Goal: Information Seeking & Learning: Learn about a topic

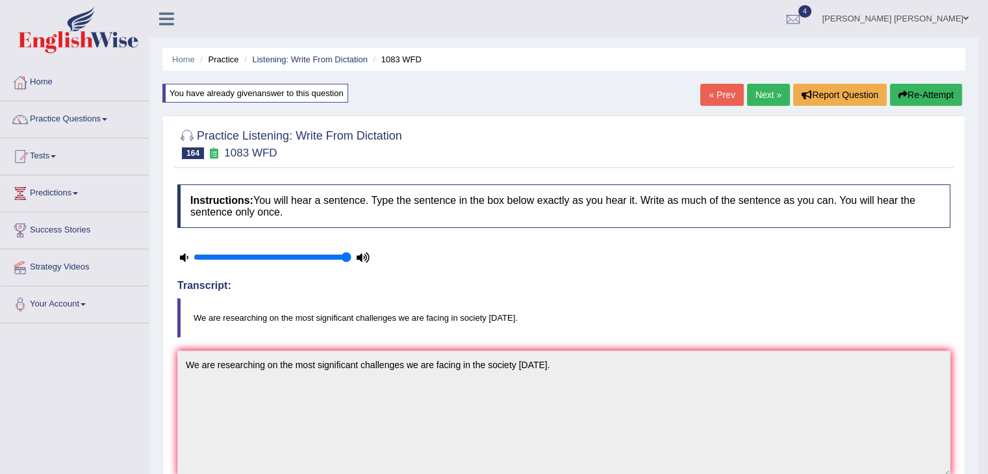
click at [760, 91] on link "Next »" at bounding box center [768, 95] width 43 height 22
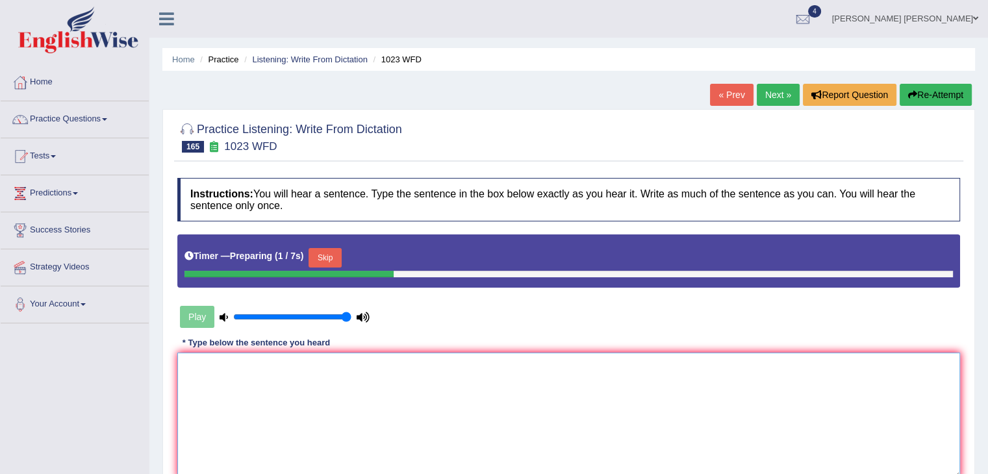
click at [273, 388] on textarea at bounding box center [568, 416] width 782 height 126
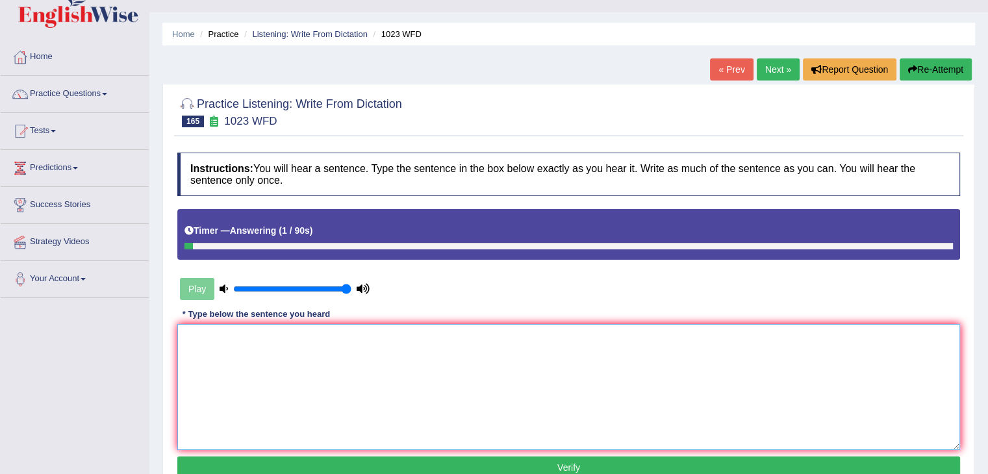
scroll to position [25, 0]
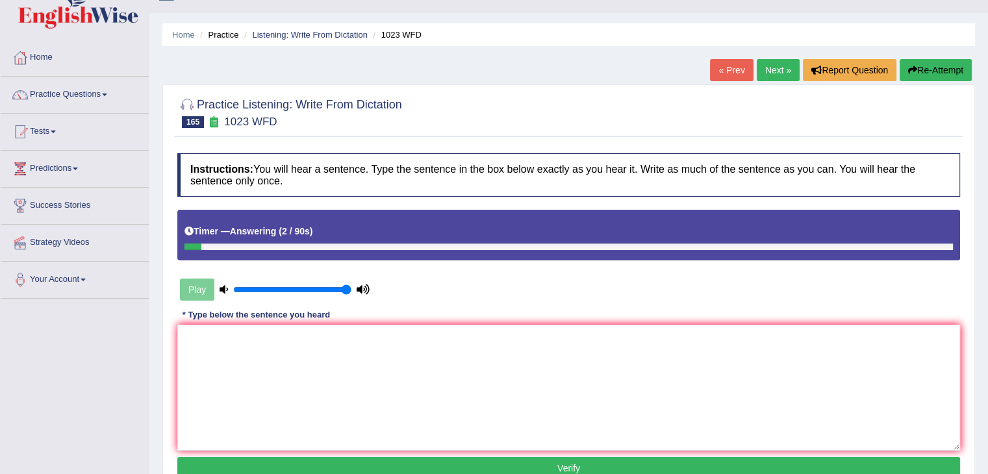
click at [936, 66] on button "Re-Attempt" at bounding box center [935, 70] width 72 height 22
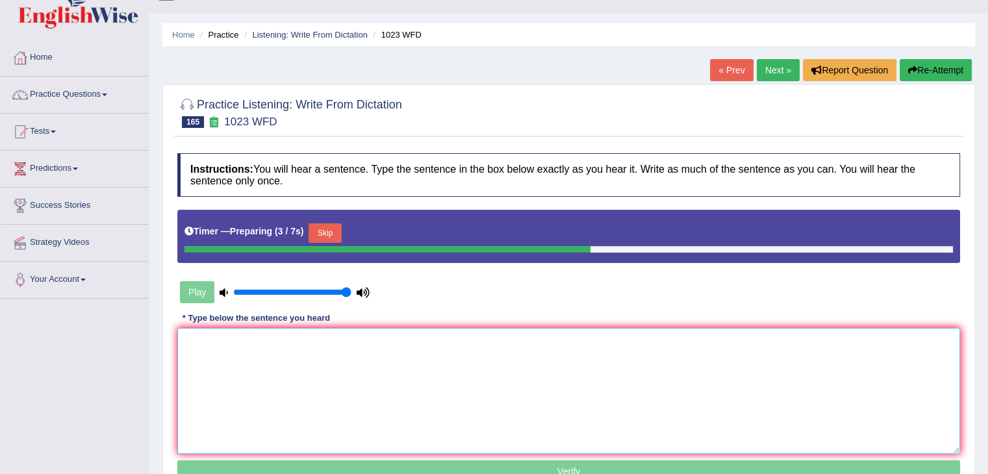
click at [568, 390] on textarea at bounding box center [568, 391] width 782 height 126
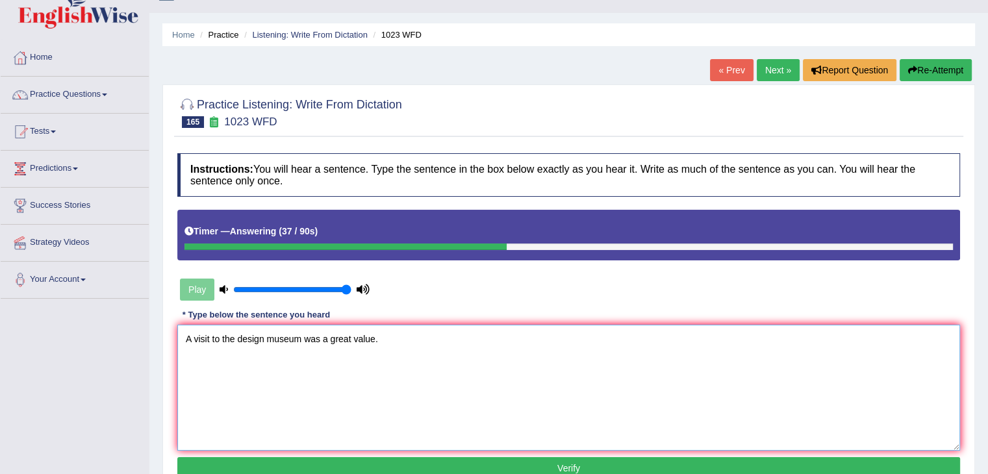
click at [328, 356] on textarea "A visit to the design museum was a great value." at bounding box center [568, 388] width 782 height 126
type textarea "A visit to the design museum was is a great value."
click at [351, 465] on button "Verify" at bounding box center [568, 468] width 782 height 22
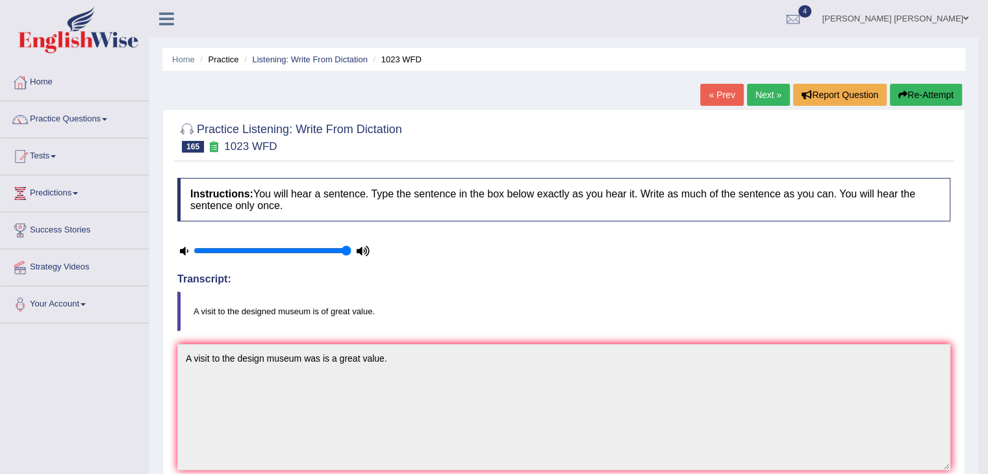
click at [932, 85] on button "Re-Attempt" at bounding box center [926, 95] width 72 height 22
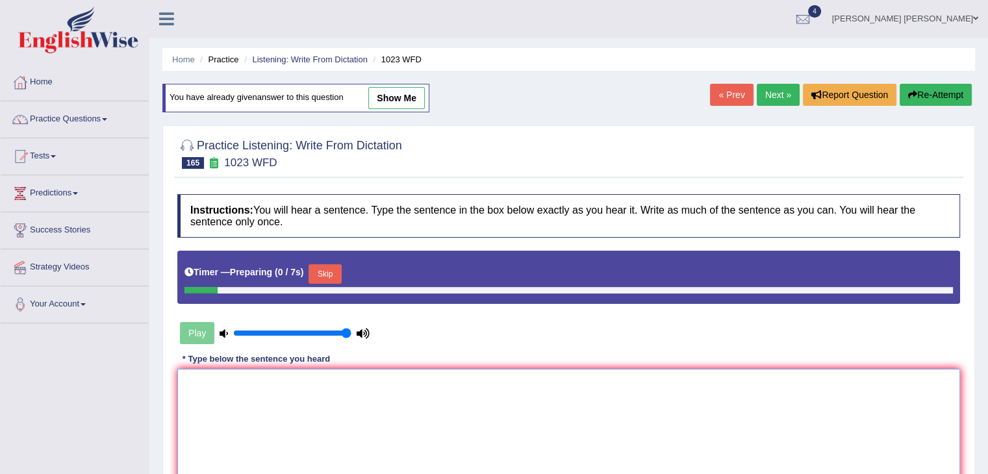
click at [406, 380] on textarea at bounding box center [568, 432] width 782 height 126
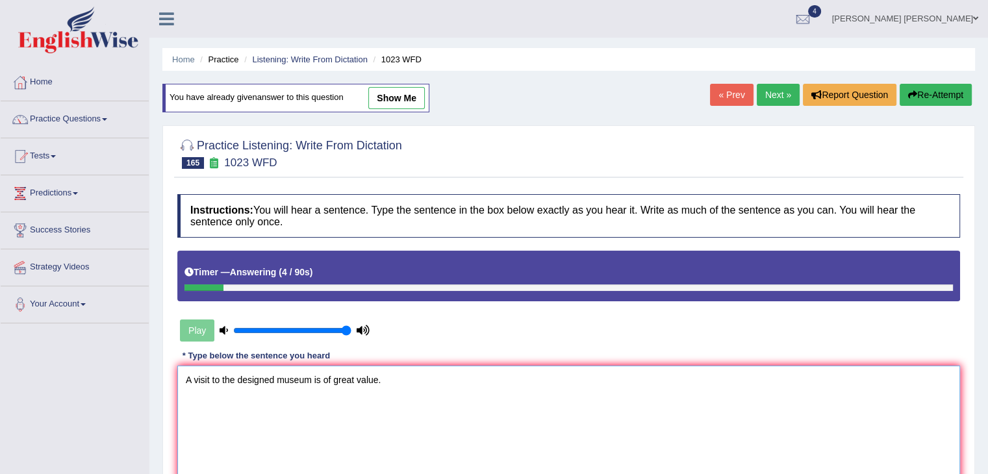
scroll to position [208, 0]
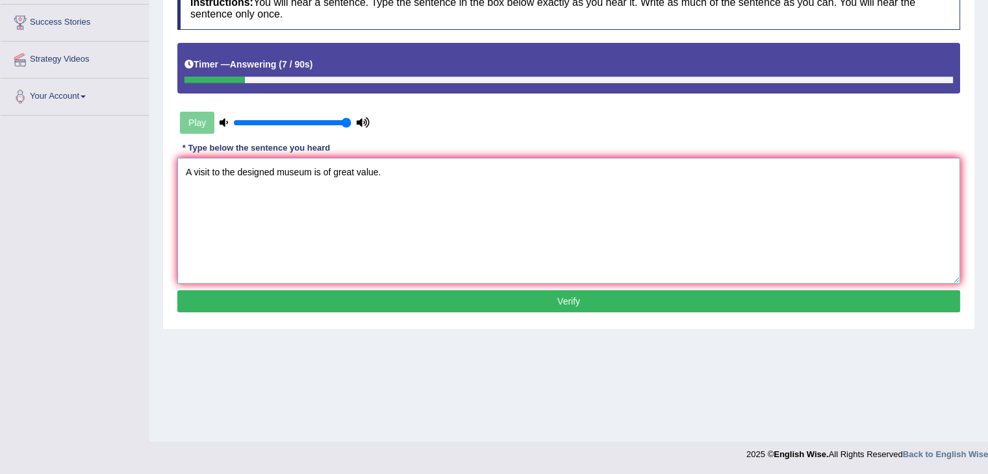
type textarea "A visit to the designed museum is of great value."
click at [343, 301] on button "Verify" at bounding box center [568, 301] width 782 height 22
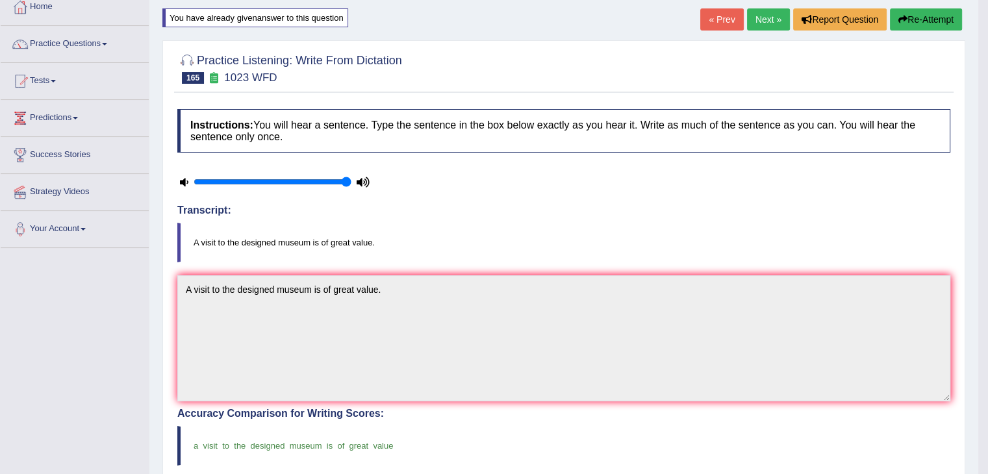
scroll to position [0, 0]
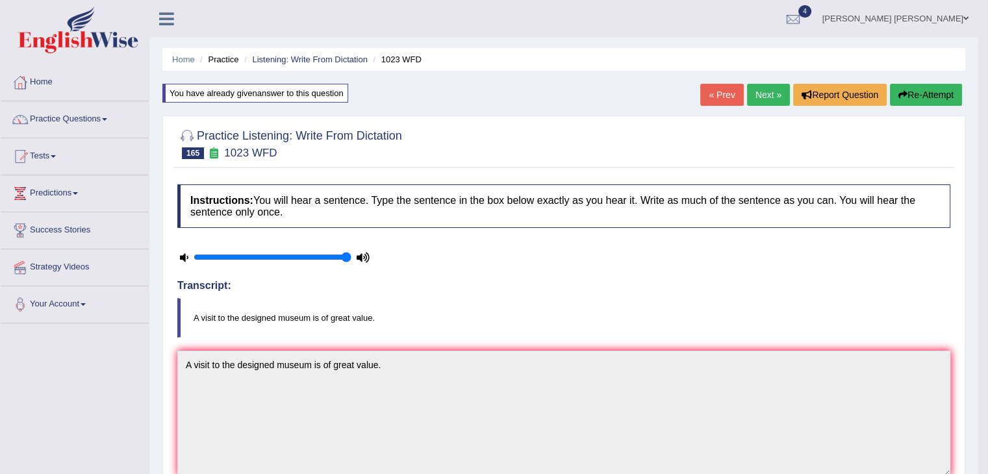
click at [756, 97] on link "Next »" at bounding box center [768, 95] width 43 height 22
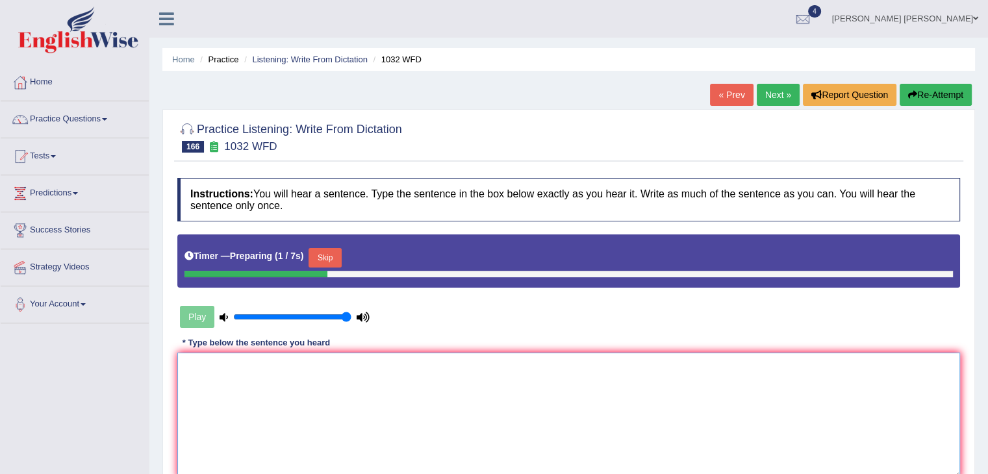
click at [288, 384] on textarea at bounding box center [568, 416] width 782 height 126
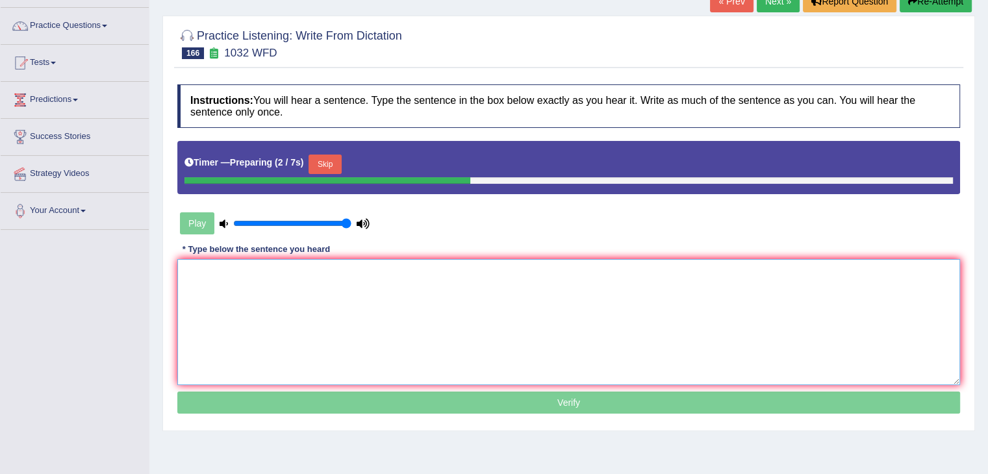
scroll to position [92, 0]
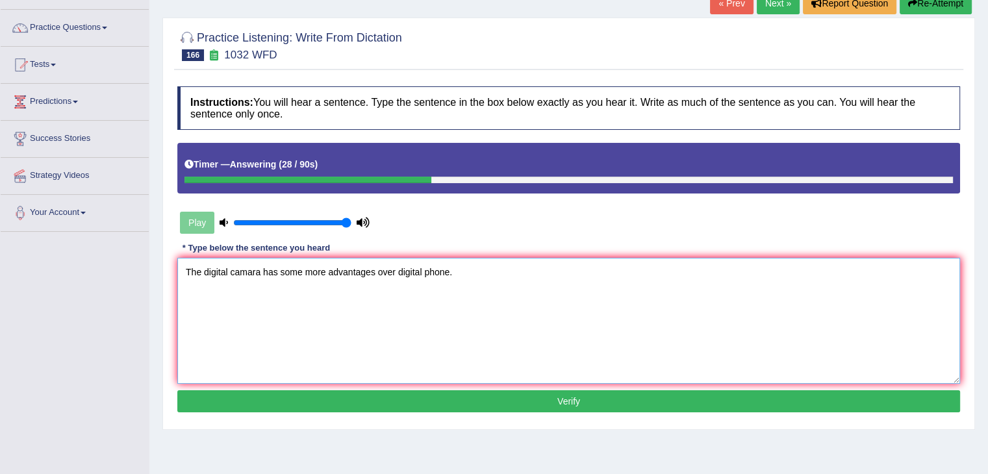
click at [248, 272] on textarea "The digital camara has some more advantages over digital phone." at bounding box center [568, 321] width 782 height 126
click at [308, 302] on textarea "The digital camera has some more advantages over digital phone." at bounding box center [568, 321] width 782 height 126
click at [397, 271] on textarea "The digital camera has some more advantages over digital phone." at bounding box center [568, 321] width 782 height 126
type textarea "The digital camera has some more advantages over the digital phone."
click at [358, 397] on button "Verify" at bounding box center [568, 401] width 782 height 22
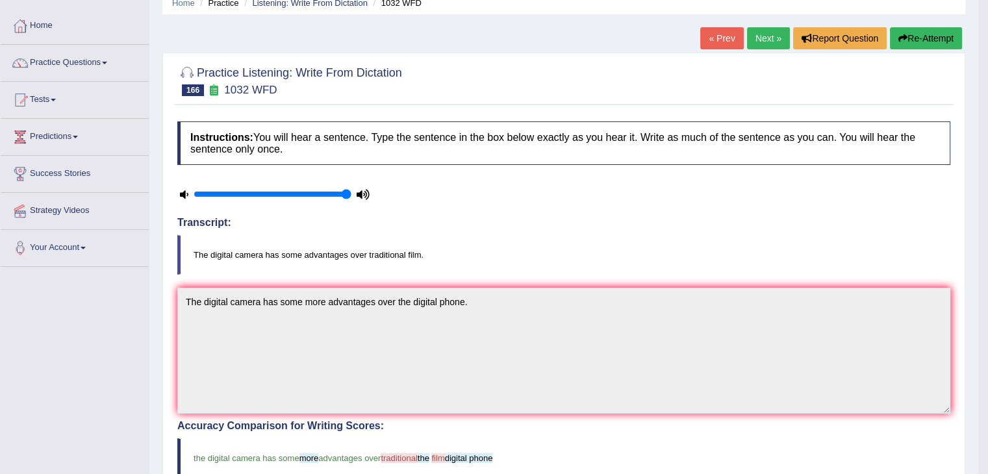
scroll to position [54, 0]
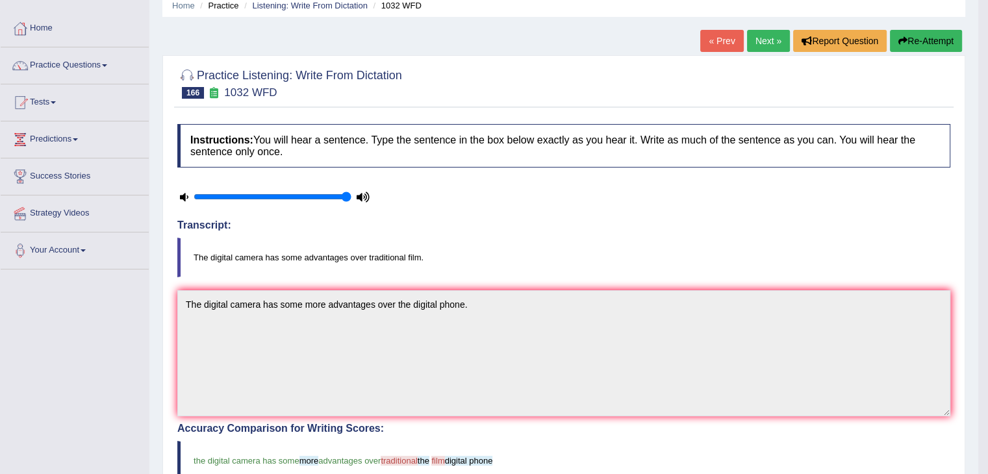
click at [925, 39] on button "Re-Attempt" at bounding box center [926, 41] width 72 height 22
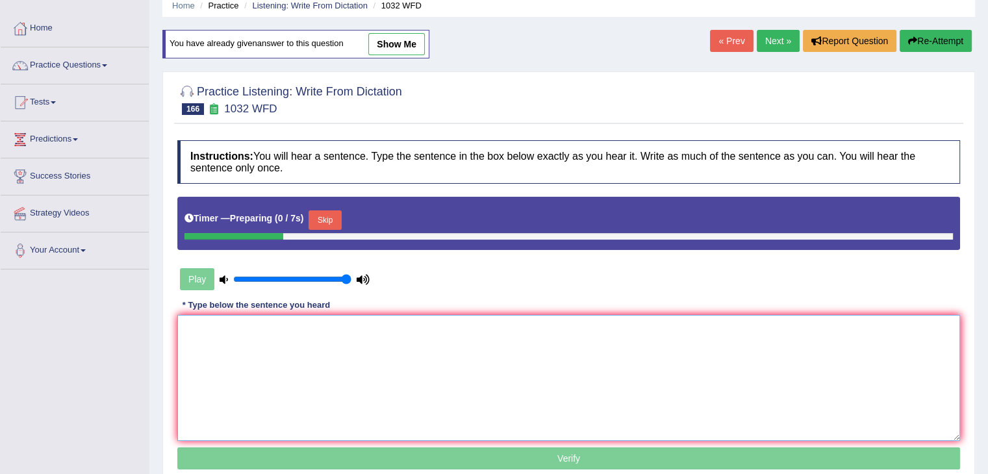
click at [343, 370] on textarea at bounding box center [568, 378] width 782 height 126
type textarea "T"
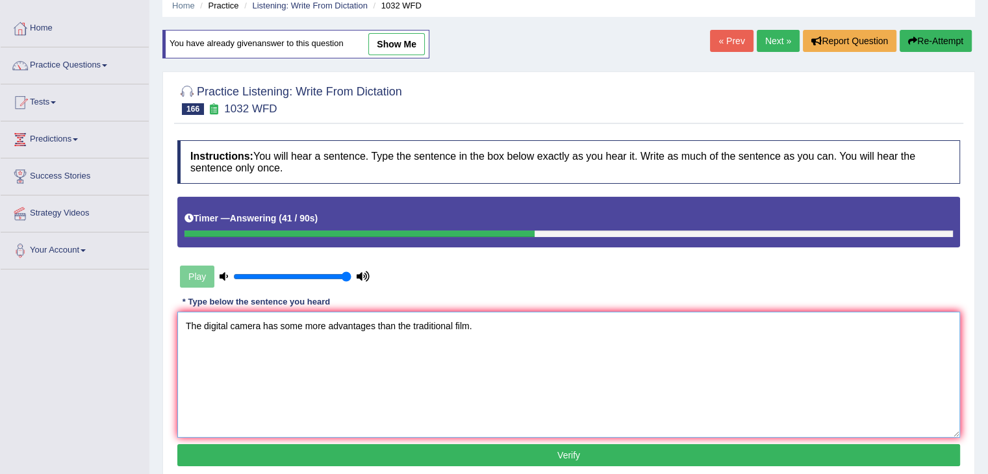
type textarea "The digital camera has some more advantages than the traditional film."
click at [358, 452] on button "Verify" at bounding box center [568, 455] width 782 height 22
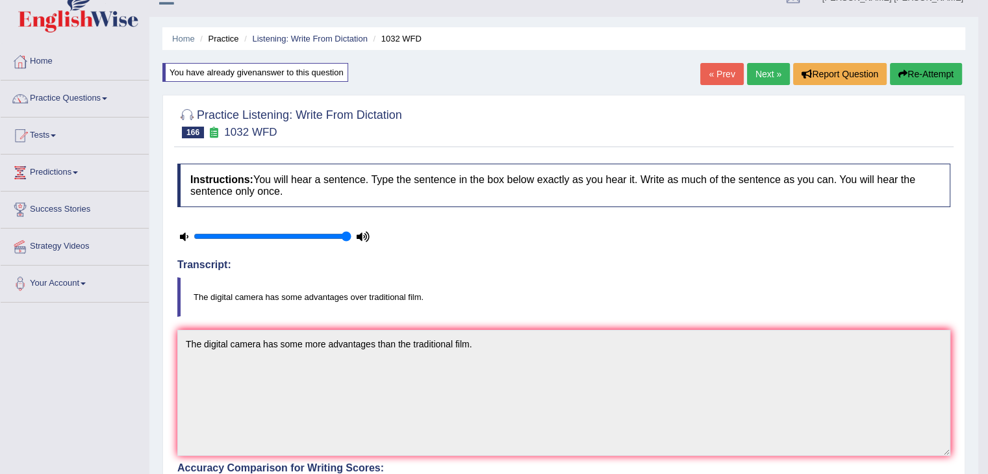
scroll to position [20, 0]
click at [935, 71] on button "Re-Attempt" at bounding box center [926, 75] width 72 height 22
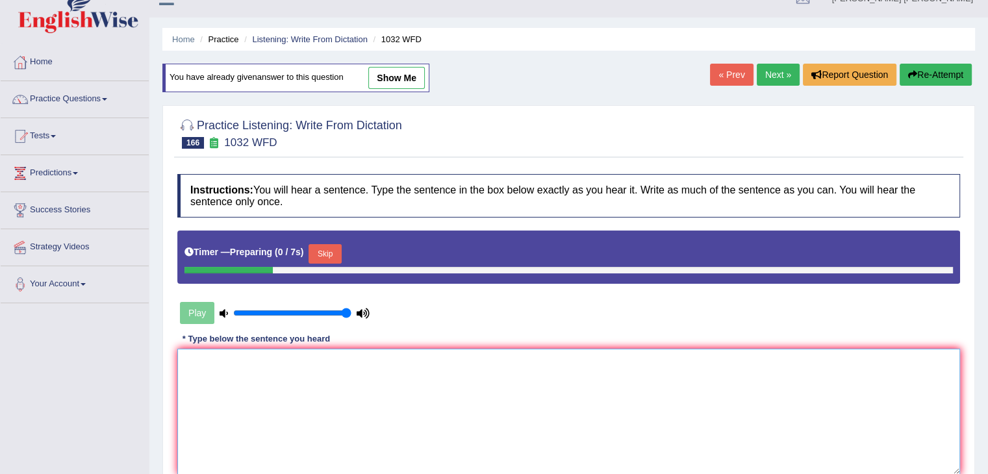
click at [332, 367] on textarea at bounding box center [568, 412] width 782 height 126
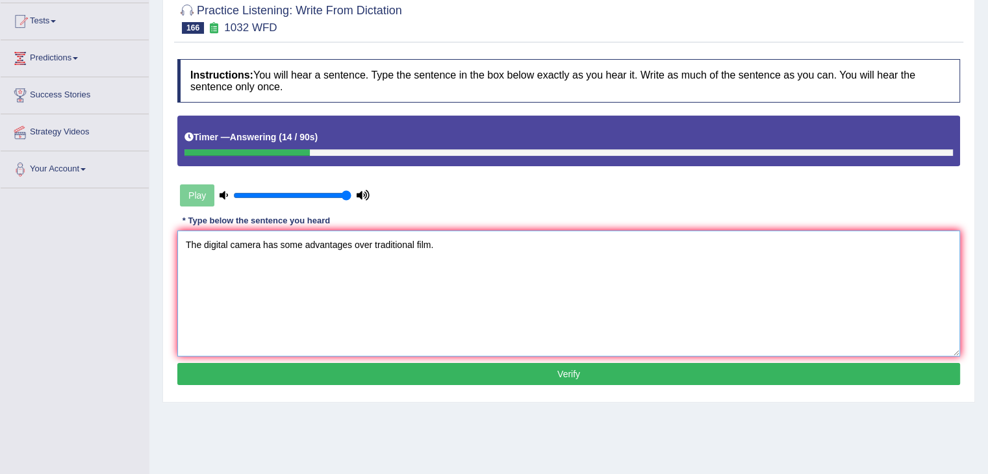
scroll to position [136, 0]
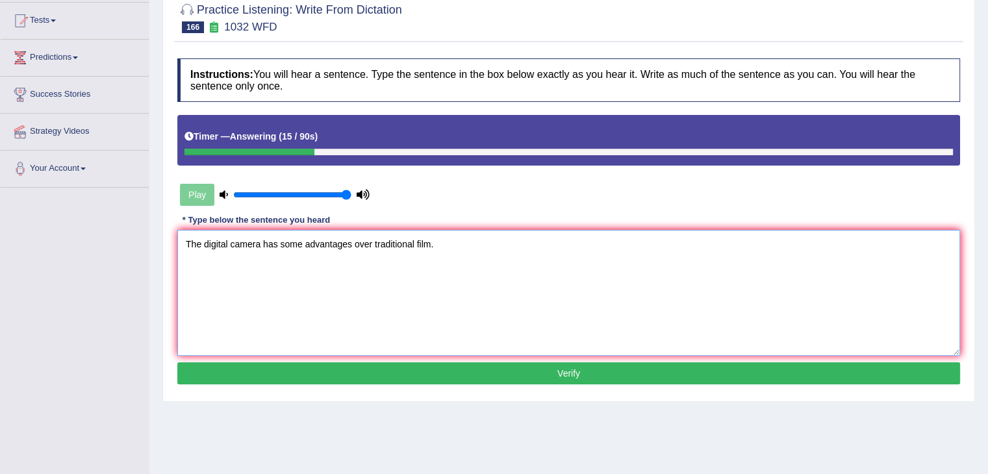
type textarea "The digital camera has some advantages over traditional film."
click at [331, 367] on button "Verify" at bounding box center [568, 373] width 782 height 22
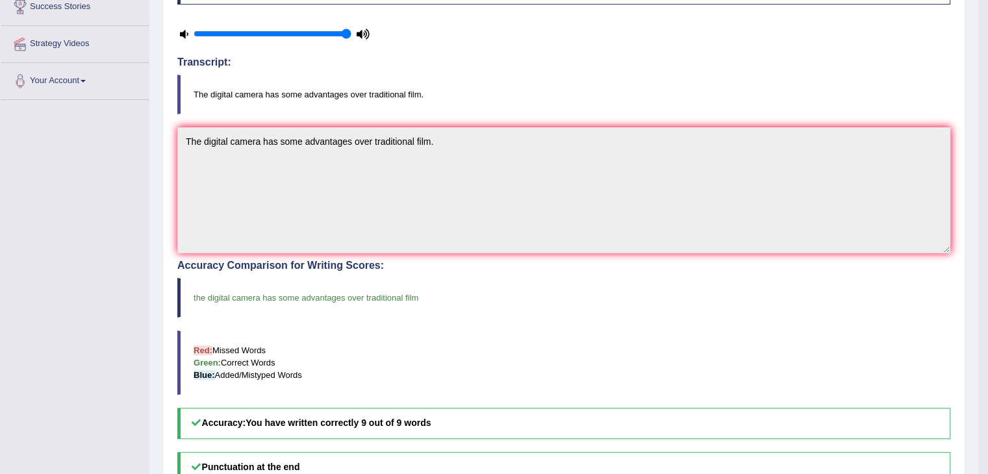
scroll to position [0, 0]
